Goal: Information Seeking & Learning: Learn about a topic

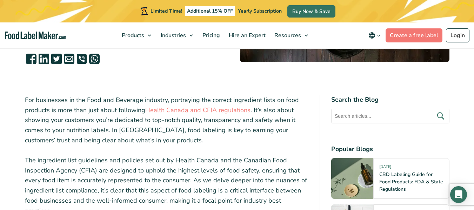
scroll to position [194, 0]
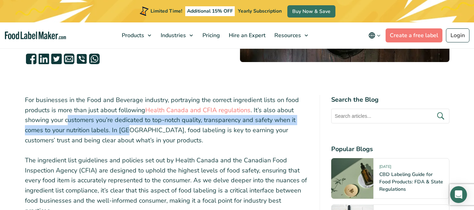
drag, startPoint x: 66, startPoint y: 118, endPoint x: 129, endPoint y: 129, distance: 63.4
click at [129, 129] on p "For businesses in the Food and Beverage industry, portraying the correct ingred…" at bounding box center [167, 120] width 284 height 51
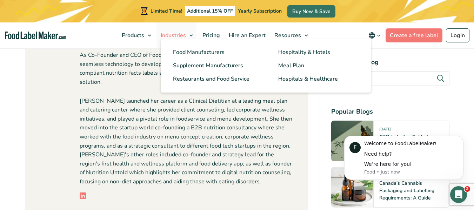
scroll to position [0, 0]
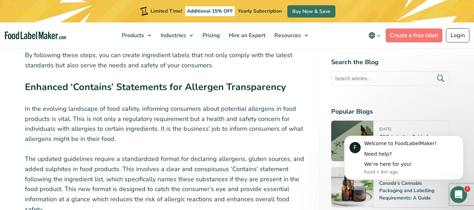
scroll to position [1972, 0]
